Goal: Find specific page/section: Find specific page/section

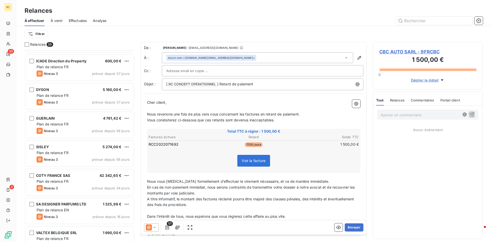
scroll to position [261, 0]
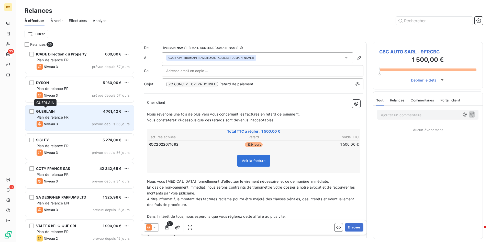
click at [43, 111] on span "GUERLAIN" at bounding box center [45, 111] width 19 height 4
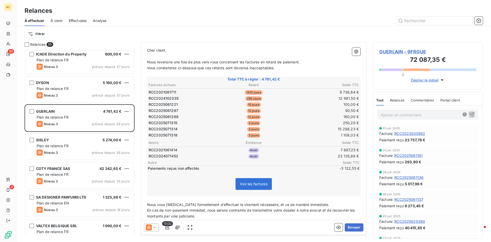
scroll to position [192, 110]
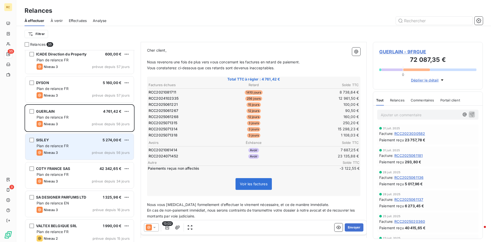
click at [60, 144] on span "Plan de relance FR" at bounding box center [53, 146] width 32 height 4
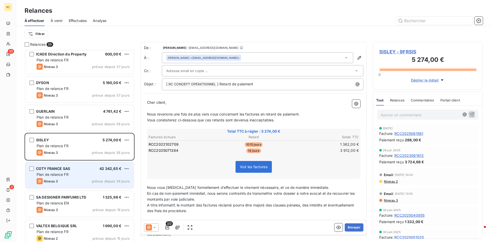
click at [61, 175] on span "Plan de relance FR" at bounding box center [53, 174] width 32 height 4
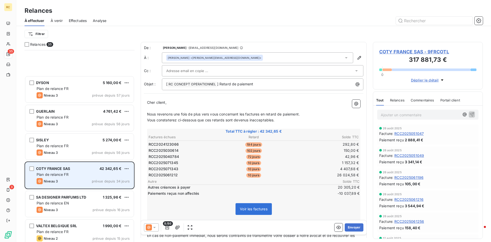
scroll to position [339, 0]
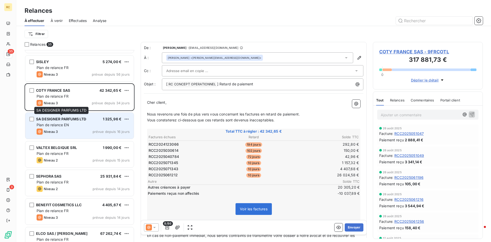
click at [60, 121] on span "SA DESIGNER PARFUMS LTD" at bounding box center [61, 119] width 50 height 4
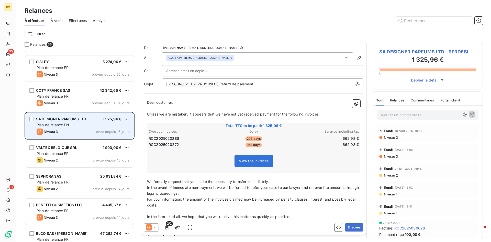
scroll to position [417, 0]
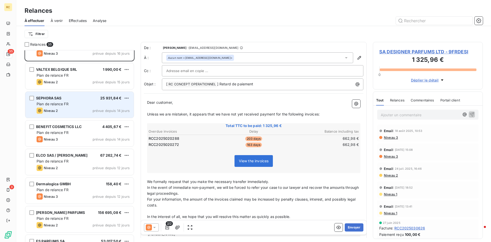
click at [44, 99] on span "SEPHORA SAS" at bounding box center [49, 98] width 26 height 4
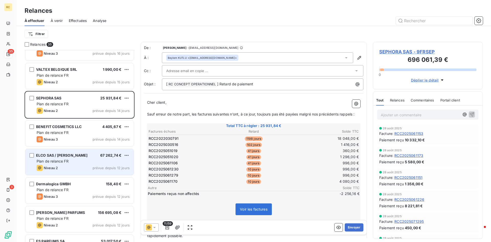
click at [67, 156] on span "ELCO SAS / [PERSON_NAME]" at bounding box center [62, 155] width 52 height 4
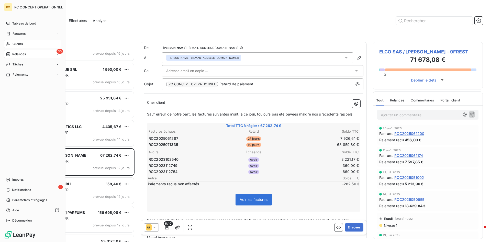
click at [17, 44] on span "Clients" at bounding box center [18, 44] width 10 height 5
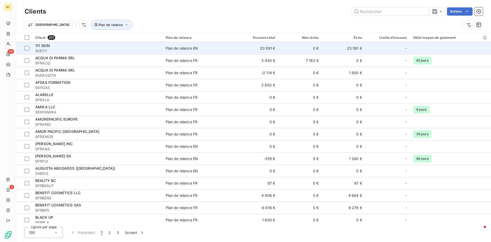
click at [42, 45] on span "111 SKIN" at bounding box center [42, 45] width 15 height 4
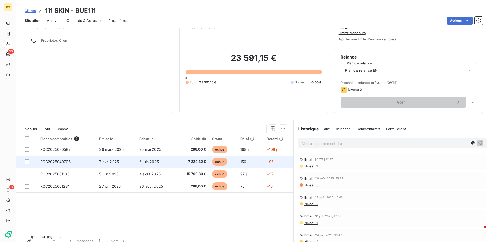
scroll to position [20, 0]
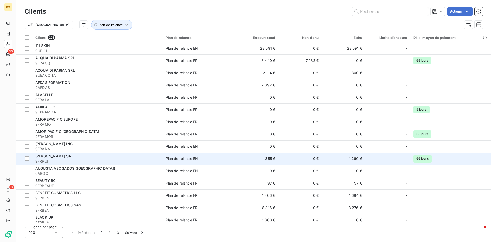
click at [51, 156] on span "[PERSON_NAME] SA" at bounding box center [53, 156] width 36 height 4
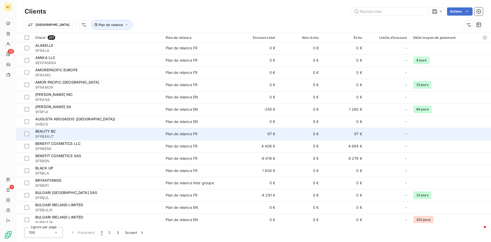
scroll to position [52, 0]
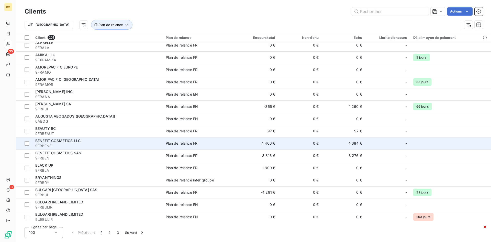
click at [39, 140] on span "BENEFIT COSMETICS LLC" at bounding box center [57, 141] width 45 height 4
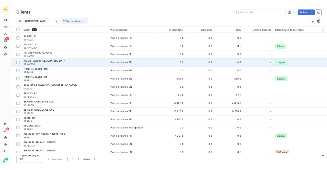
scroll to position [52, 0]
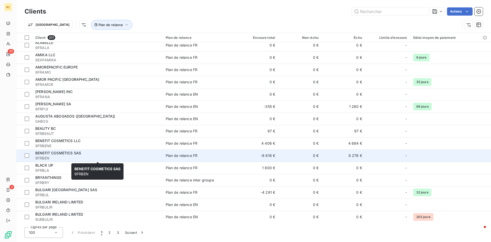
click at [55, 152] on span "BENEFIT COSMETICS SAS" at bounding box center [58, 153] width 46 height 4
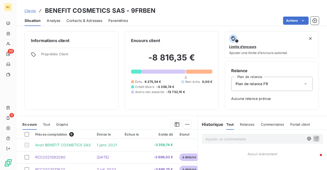
click at [209, 139] on p "Ajouter un commentaire ﻿" at bounding box center [254, 139] width 99 height 6
click at [214, 136] on p "Ajouter un commentaire ﻿" at bounding box center [254, 139] width 99 height 6
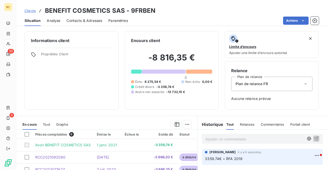
click at [223, 140] on p "Ajouter un commentaire ﻿" at bounding box center [254, 139] width 99 height 6
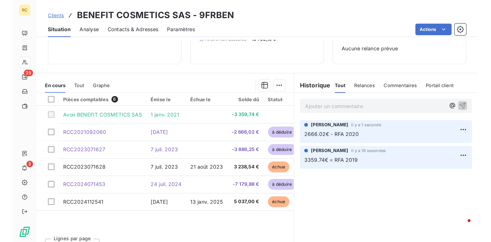
scroll to position [73, 0]
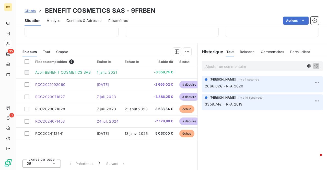
click at [217, 66] on p "Ajouter un commentaire ﻿" at bounding box center [254, 66] width 99 height 6
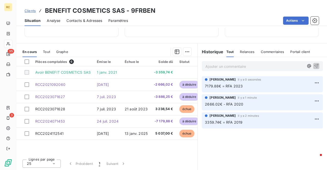
click at [155, 150] on div "Pièces comptables 6 Émise le Échue le Solde dû Statut Délai Retard Avoir BENEFI…" at bounding box center [106, 106] width 181 height 98
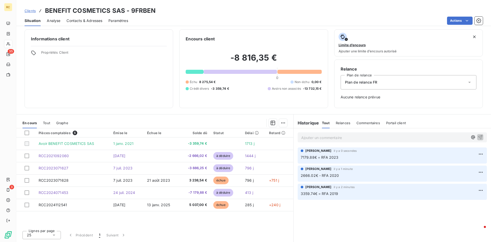
scroll to position [2, 0]
click at [310, 137] on p "Ajouter un commentaire ﻿" at bounding box center [384, 137] width 167 height 6
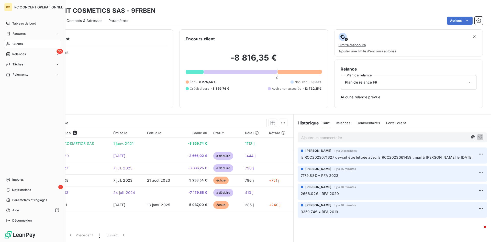
click at [15, 43] on span "Clients" at bounding box center [18, 44] width 10 height 5
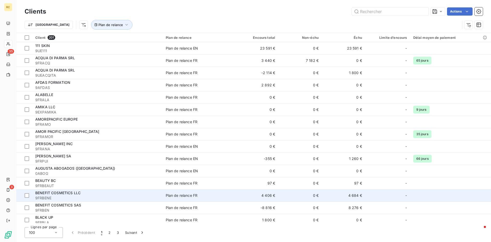
click at [44, 195] on span "BENEFIT COSMETICS LLC" at bounding box center [57, 193] width 45 height 4
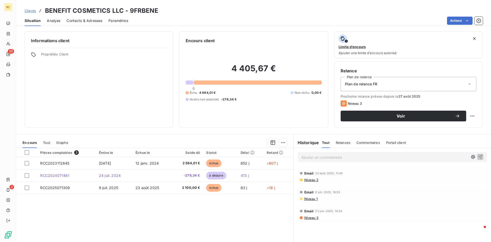
click at [337, 156] on p "Ajouter un commentaire ﻿" at bounding box center [384, 157] width 167 height 6
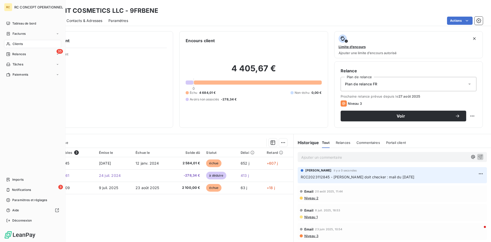
click at [17, 43] on span "Clients" at bounding box center [18, 44] width 10 height 5
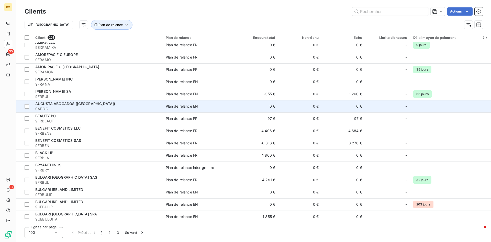
scroll to position [78, 0]
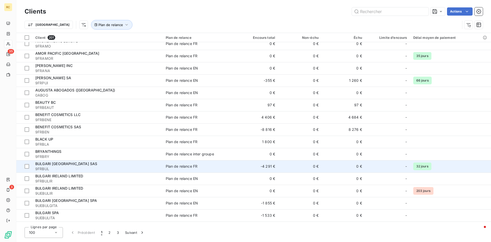
click at [43, 163] on span "BULGARI [GEOGRAPHIC_DATA] SAS" at bounding box center [66, 163] width 62 height 4
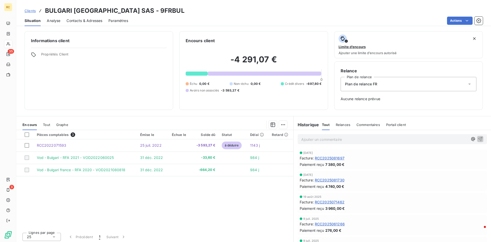
click at [302, 140] on p "Ajouter un commentaire ﻿" at bounding box center [384, 139] width 167 height 6
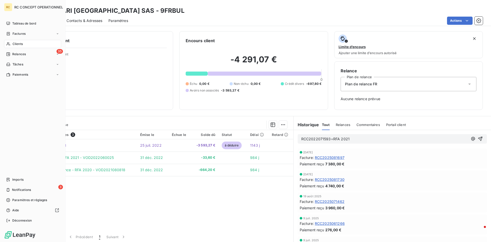
click at [16, 44] on span "Clients" at bounding box center [18, 44] width 10 height 5
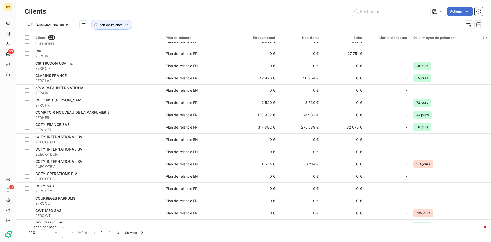
scroll to position [495, 0]
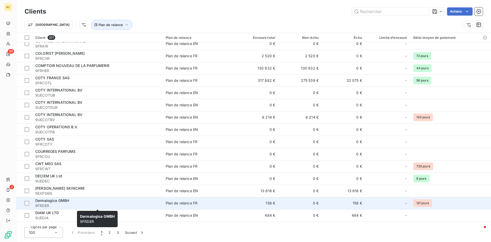
click at [45, 200] on span "Dermalogica GMBH" at bounding box center [52, 200] width 34 height 4
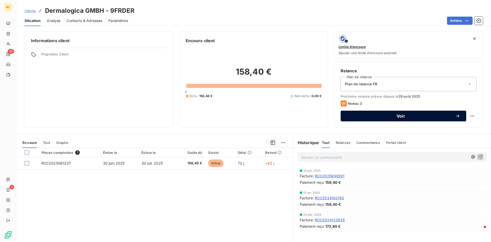
click at [403, 115] on span "Voir" at bounding box center [401, 116] width 108 height 4
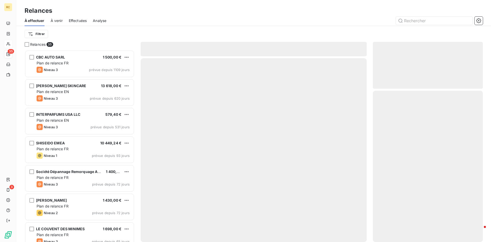
scroll to position [192, 110]
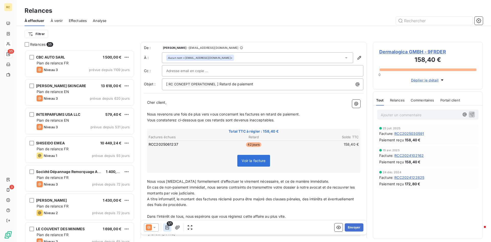
click at [168, 228] on icon "button" at bounding box center [167, 227] width 4 height 4
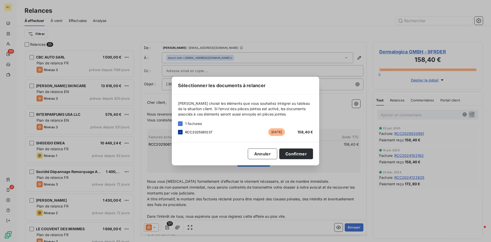
click at [179, 131] on icon at bounding box center [180, 132] width 3 height 3
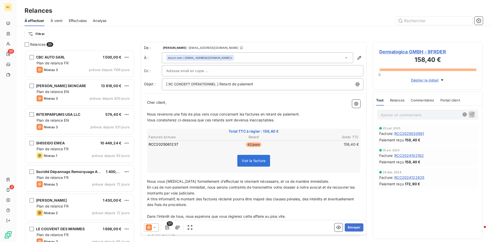
scroll to position [10, 0]
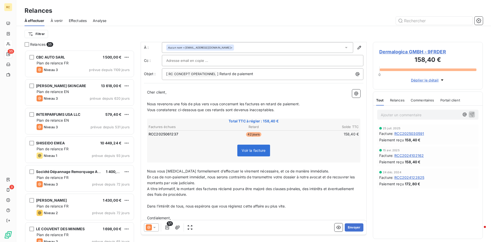
click at [437, 179] on div "Facture : RCC2024122825" at bounding box center [427, 177] width 97 height 5
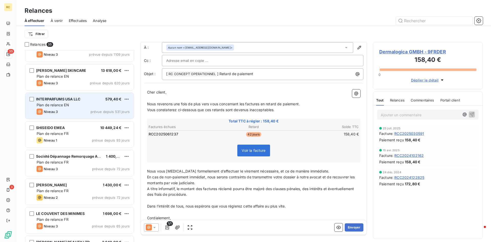
scroll to position [26, 0]
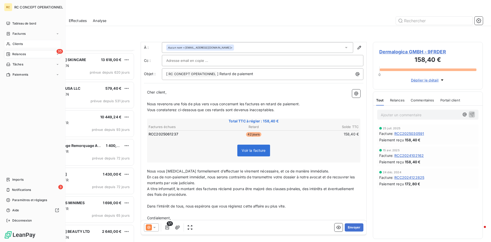
click at [17, 44] on span "Clients" at bounding box center [18, 44] width 10 height 5
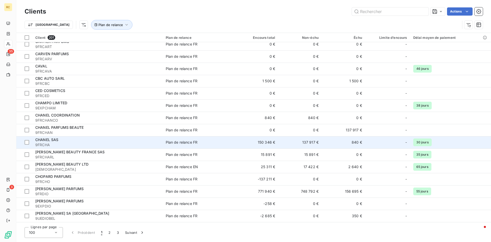
scroll to position [287, 0]
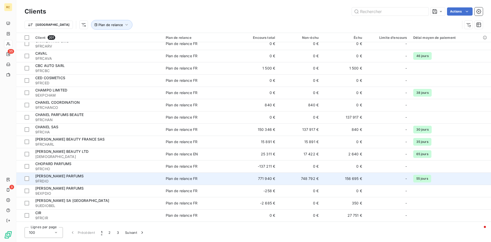
click at [66, 178] on div "[PERSON_NAME] PARFUMS" at bounding box center [97, 176] width 124 height 5
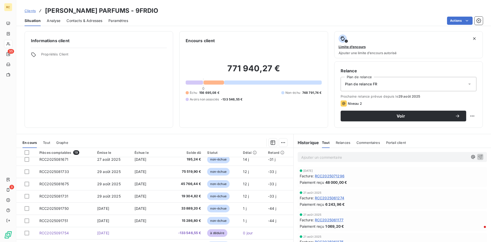
scroll to position [144, 0]
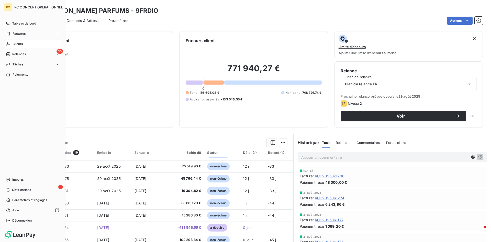
click at [18, 43] on span "Clients" at bounding box center [18, 44] width 10 height 5
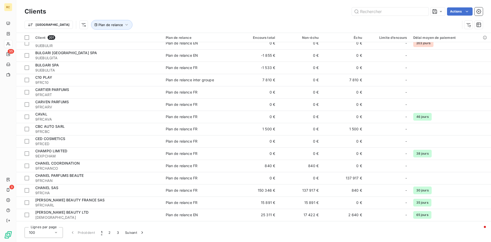
scroll to position [313, 0]
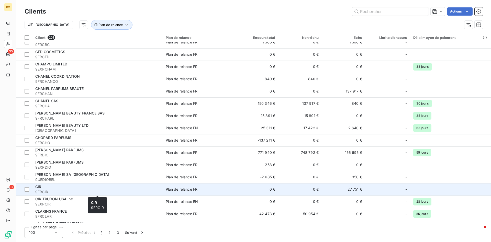
click at [37, 188] on span "CIR" at bounding box center [38, 186] width 6 height 4
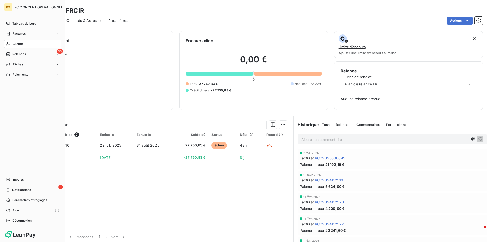
click at [15, 43] on span "Clients" at bounding box center [18, 44] width 10 height 5
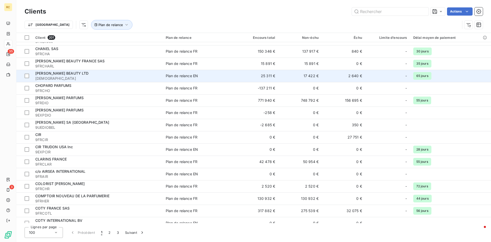
scroll to position [547, 0]
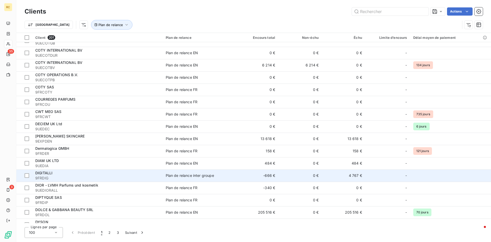
click at [351, 177] on td "4 767 €" at bounding box center [342, 175] width 43 height 12
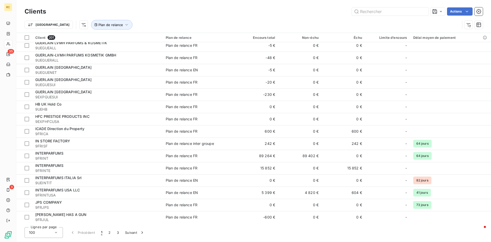
scroll to position [990, 0]
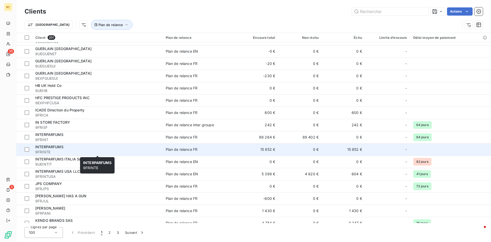
click at [48, 146] on span "INTERPARFUMS" at bounding box center [49, 147] width 28 height 4
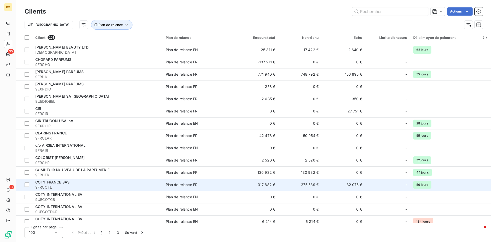
scroll to position [469, 0]
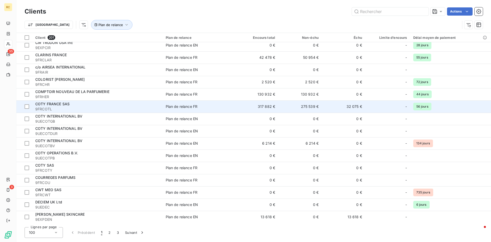
click at [55, 103] on span "COTY FRANCE SAS" at bounding box center [52, 104] width 34 height 4
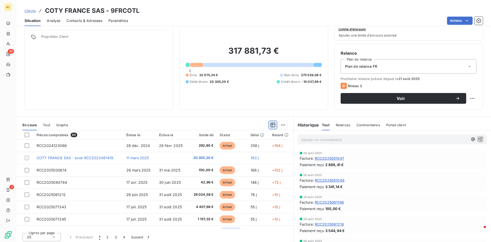
scroll to position [20, 0]
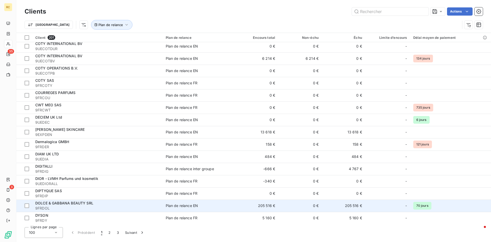
scroll to position [599, 0]
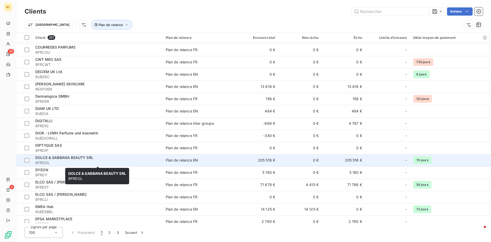
click at [66, 156] on span "DOLCE & GABBANA BEAUTY SRL" at bounding box center [64, 157] width 58 height 4
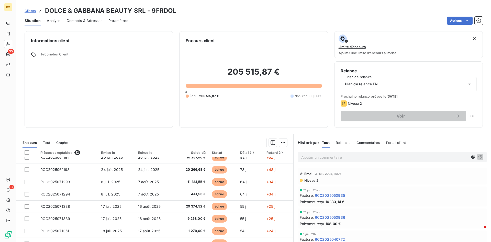
scroll to position [58, 0]
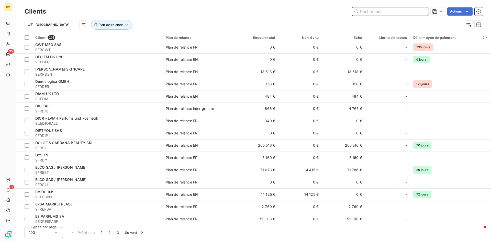
scroll to position [626, 0]
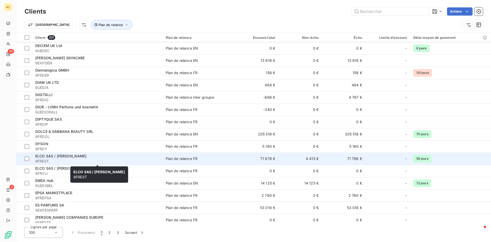
click at [43, 157] on span "ELCO SAS / [PERSON_NAME]" at bounding box center [60, 156] width 51 height 4
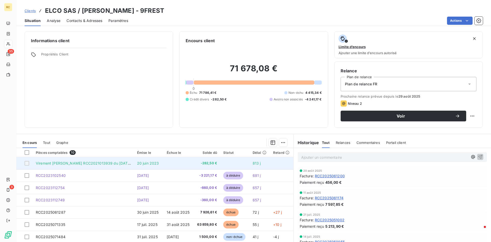
scroll to position [34, 0]
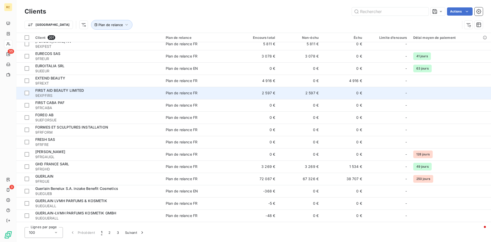
scroll to position [860, 0]
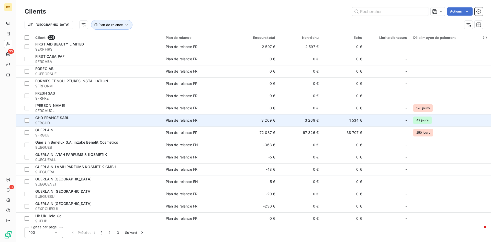
click at [42, 117] on span "GHD FRANCE SARL" at bounding box center [52, 118] width 34 height 4
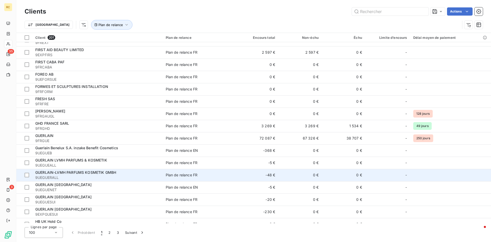
scroll to position [886, 0]
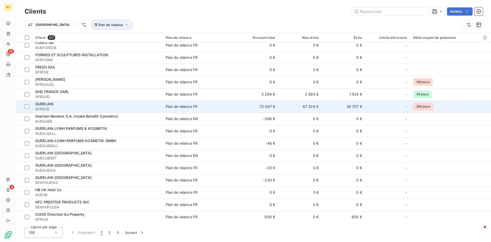
click at [39, 105] on span "GUERLAIN" at bounding box center [44, 104] width 18 height 4
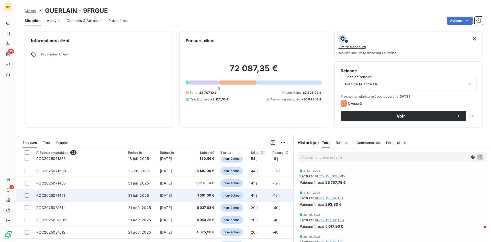
scroll to position [181, 0]
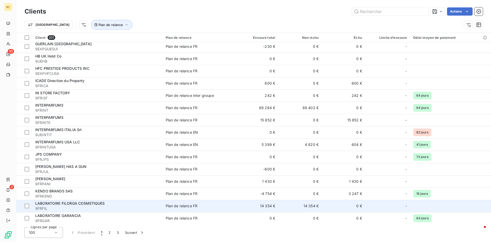
scroll to position [1046, 0]
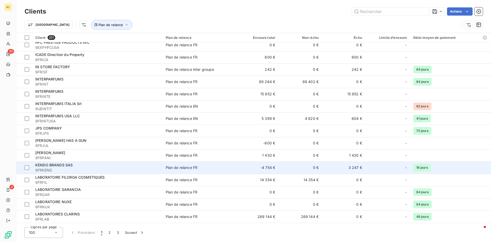
click at [48, 164] on span "KENDO BRANDS SAS" at bounding box center [53, 165] width 37 height 4
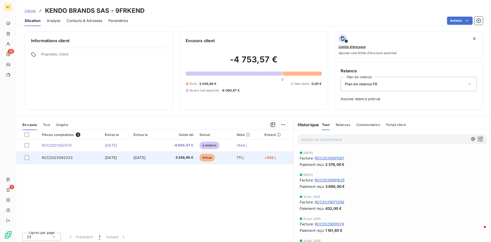
click at [54, 158] on span "RCC2023092333" at bounding box center [57, 157] width 31 height 4
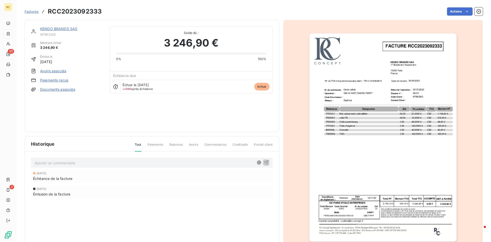
click at [408, 201] on img "button" at bounding box center [382, 137] width 147 height 208
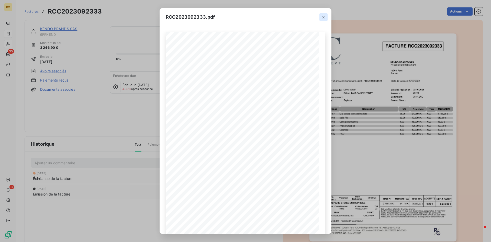
click at [324, 18] on icon "button" at bounding box center [323, 17] width 5 height 5
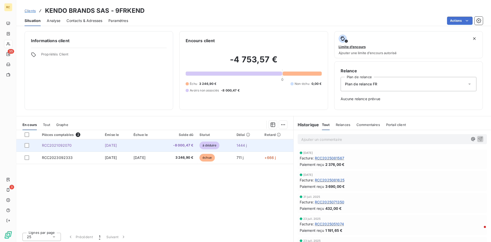
click at [52, 145] on span "RCC2021092070" at bounding box center [57, 145] width 30 height 4
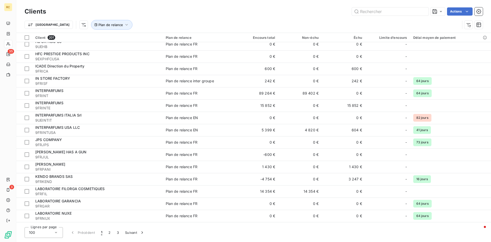
scroll to position [1046, 0]
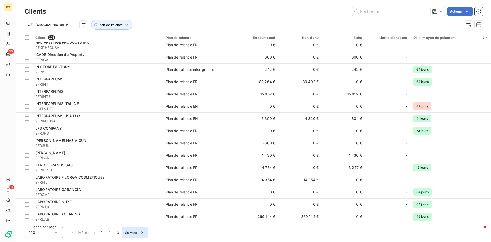
click at [130, 232] on button "Suivant" at bounding box center [135, 232] width 26 height 11
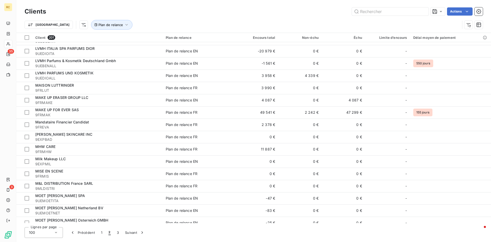
scroll to position [235, 0]
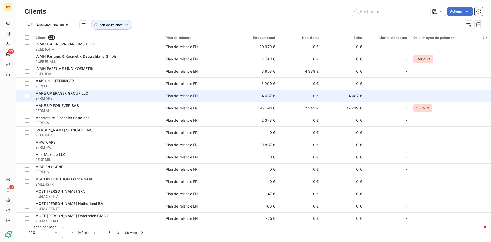
click at [62, 93] on span "MAKE UP ERASER GROUP LLC" at bounding box center [61, 93] width 53 height 4
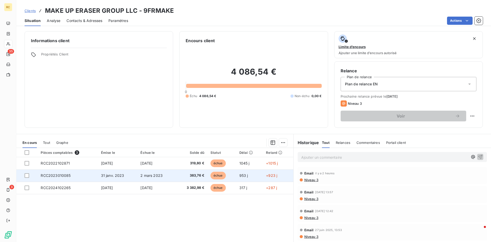
click at [50, 176] on span "RCC2023010085" at bounding box center [56, 175] width 30 height 4
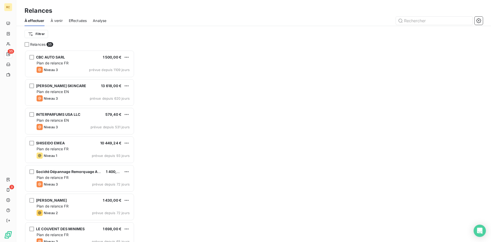
scroll to position [192, 110]
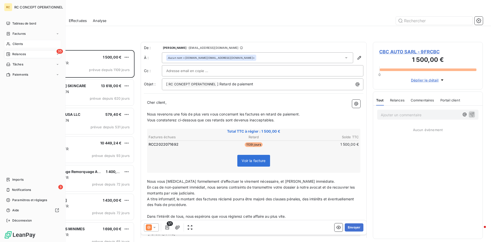
click at [15, 42] on span "Clients" at bounding box center [18, 44] width 10 height 5
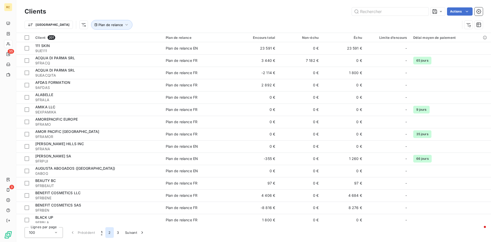
click at [110, 232] on button "2" at bounding box center [109, 232] width 8 height 11
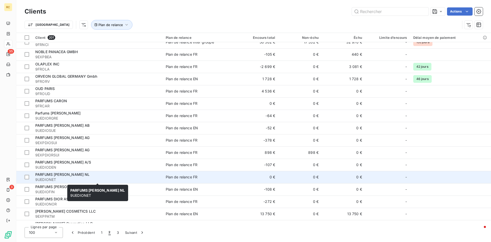
scroll to position [652, 0]
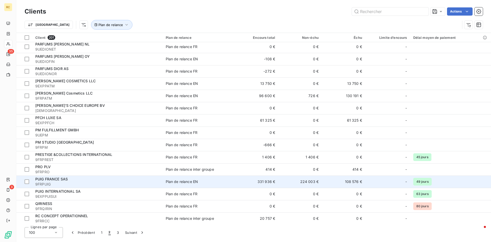
click at [57, 180] on span "PUIG FRANCE SAS" at bounding box center [51, 179] width 32 height 4
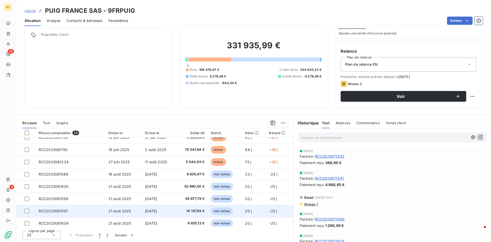
scroll to position [61, 0]
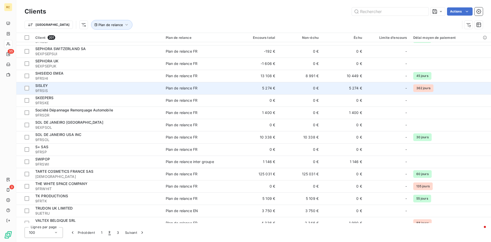
scroll to position [1046, 0]
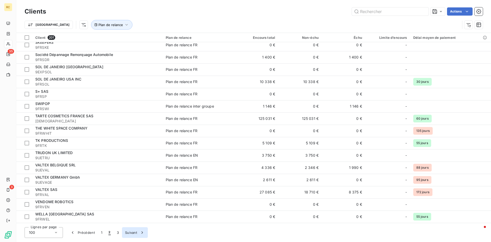
click at [135, 233] on button "Suivant" at bounding box center [135, 232] width 26 height 11
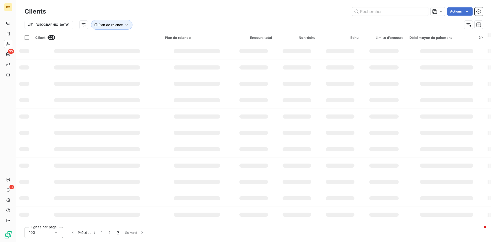
scroll to position [0, 0]
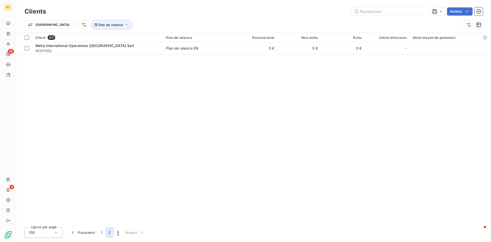
click at [111, 232] on button "2" at bounding box center [109, 232] width 8 height 11
